Goal: Task Accomplishment & Management: Use online tool/utility

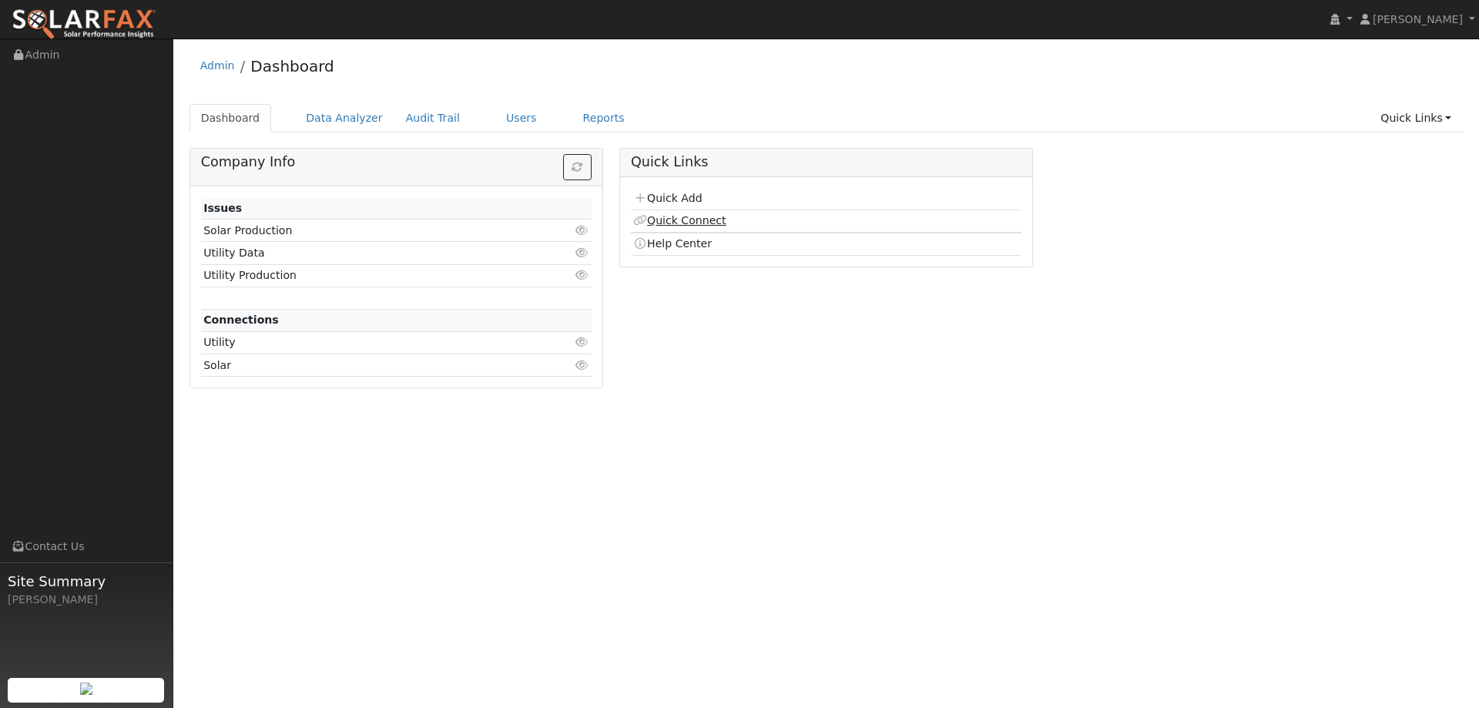
click at [703, 226] on link "Quick Connect" at bounding box center [679, 220] width 92 height 12
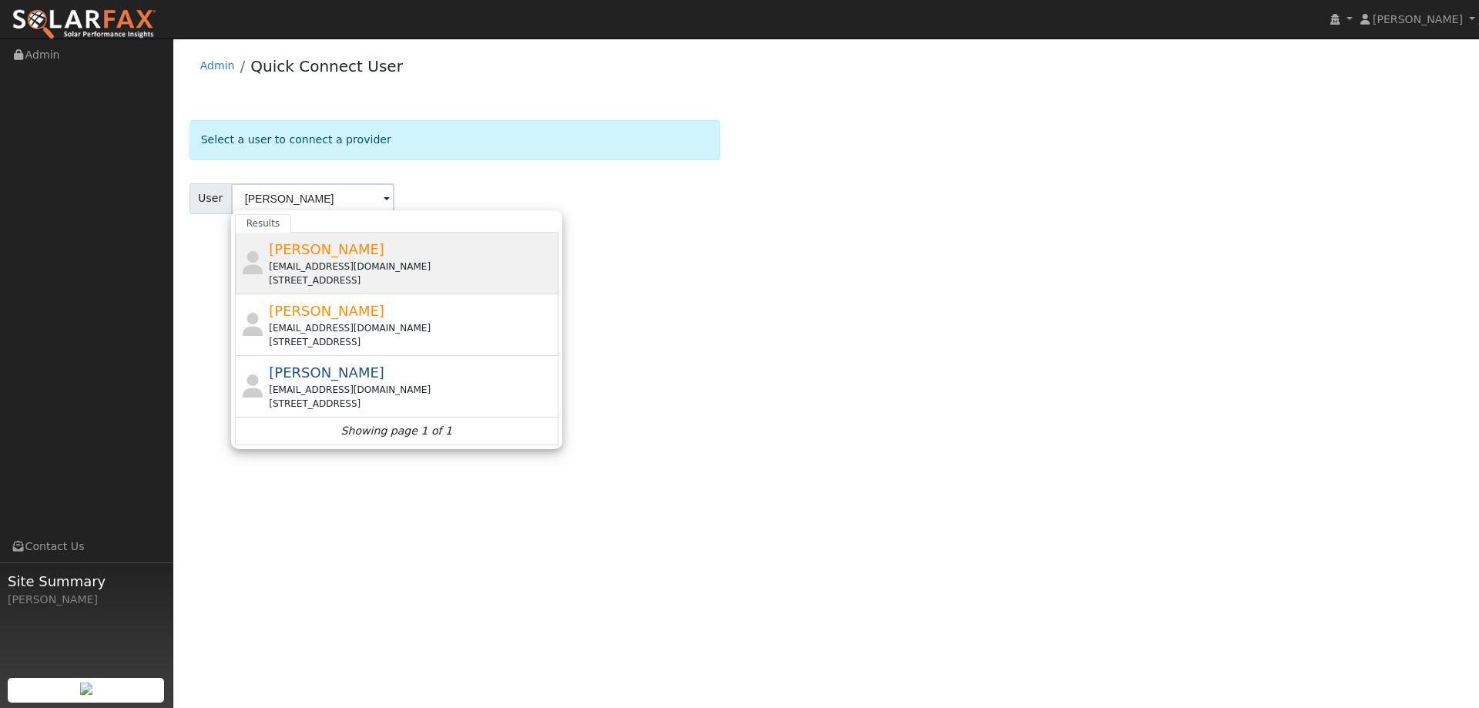
click at [384, 243] on span "[PERSON_NAME]" at bounding box center [327, 249] width 116 height 16
type input "[PERSON_NAME]"
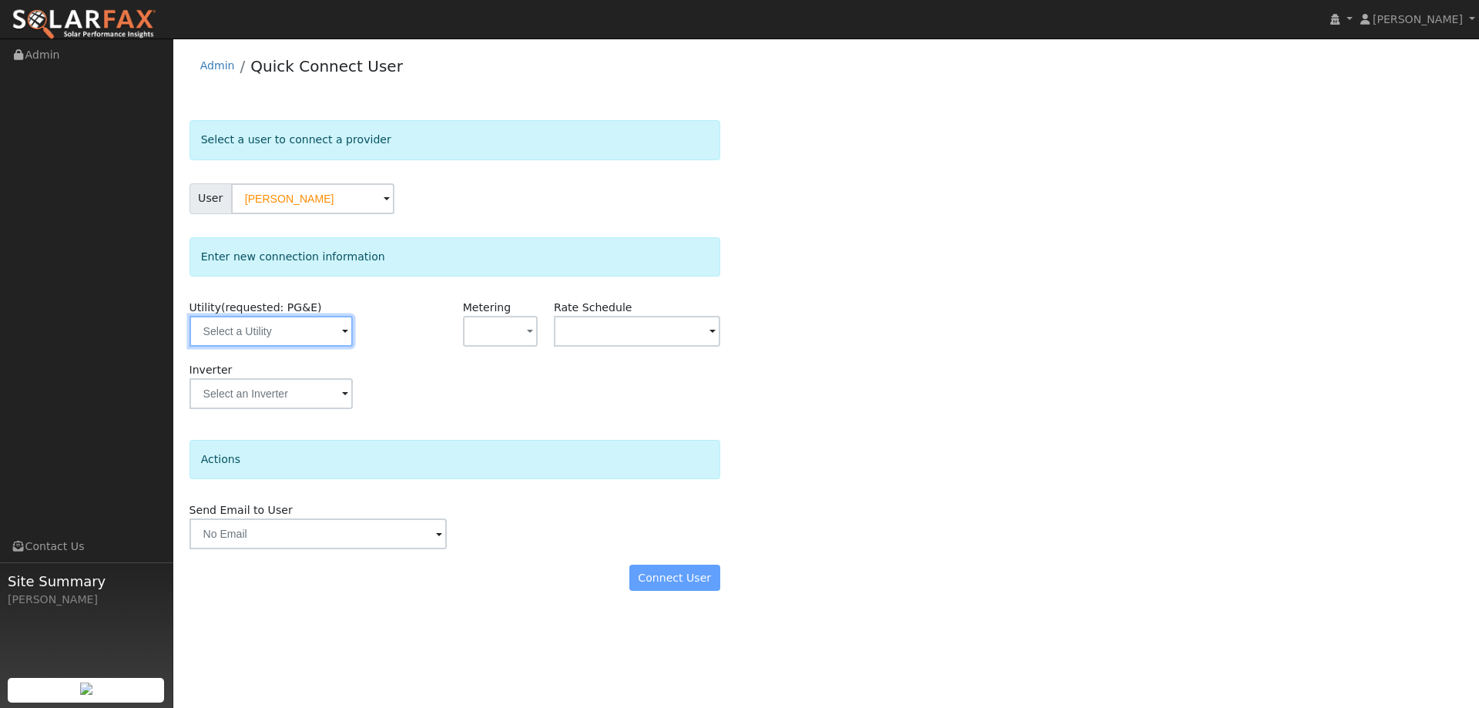
click at [321, 334] on input "text" at bounding box center [271, 331] width 163 height 31
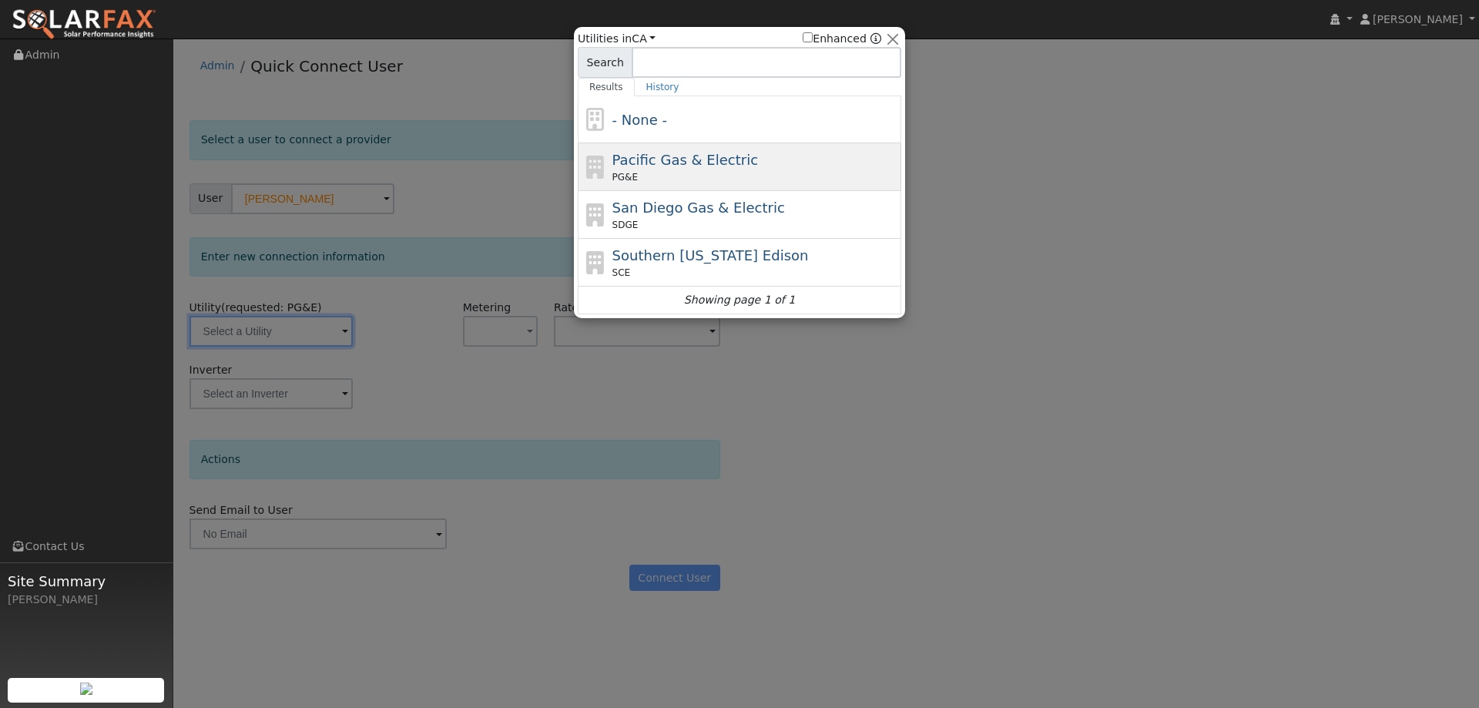
click at [628, 169] on div "Pacific Gas & Electric PG&E" at bounding box center [755, 166] width 286 height 35
type input "PG&E"
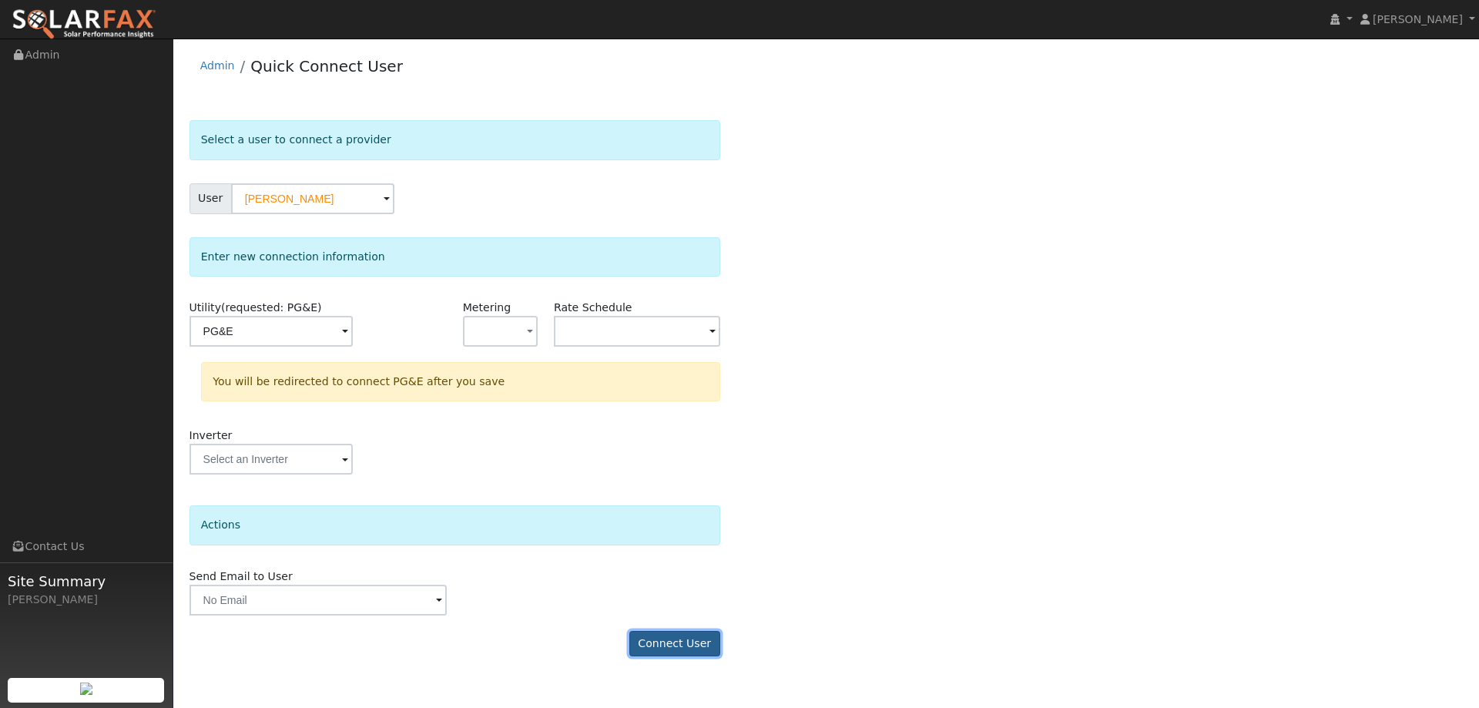
click at [692, 639] on button "Connect User" at bounding box center [674, 644] width 91 height 26
